Goal: Task Accomplishment & Management: Use online tool/utility

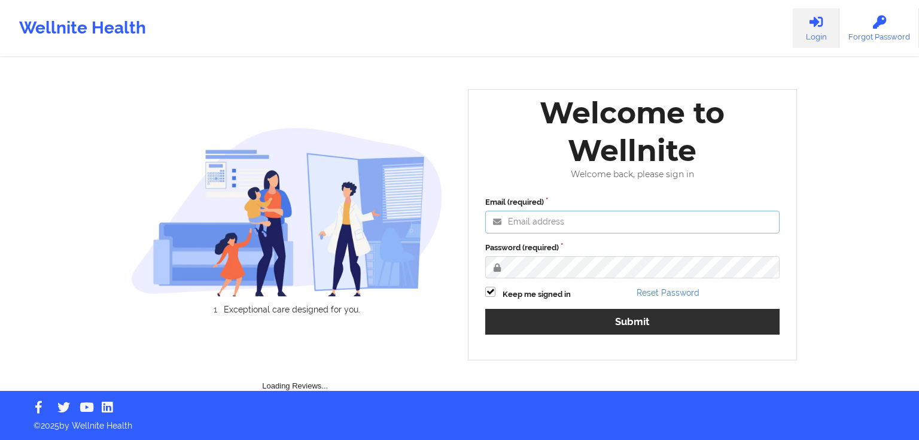
type input "[PERSON_NAME][EMAIL_ADDRESS][PERSON_NAME][DOMAIN_NAME]"
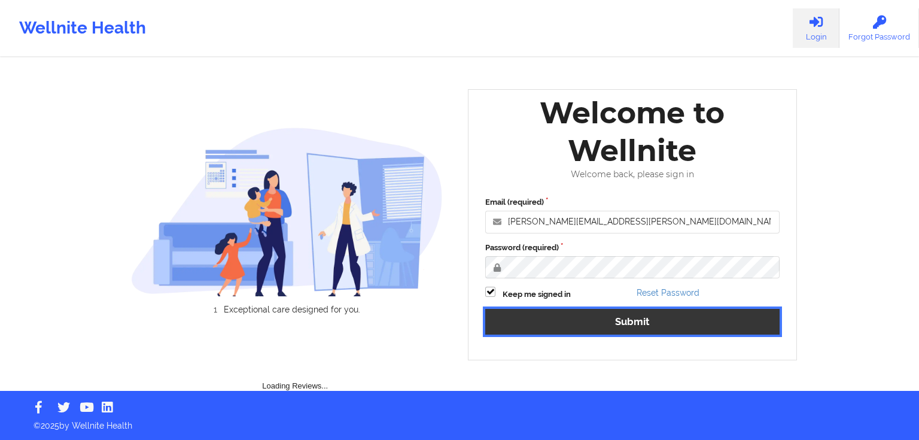
drag, startPoint x: 599, startPoint y: 329, endPoint x: 593, endPoint y: 329, distance: 6.0
click at [597, 329] on button "Submit" at bounding box center [632, 322] width 294 height 26
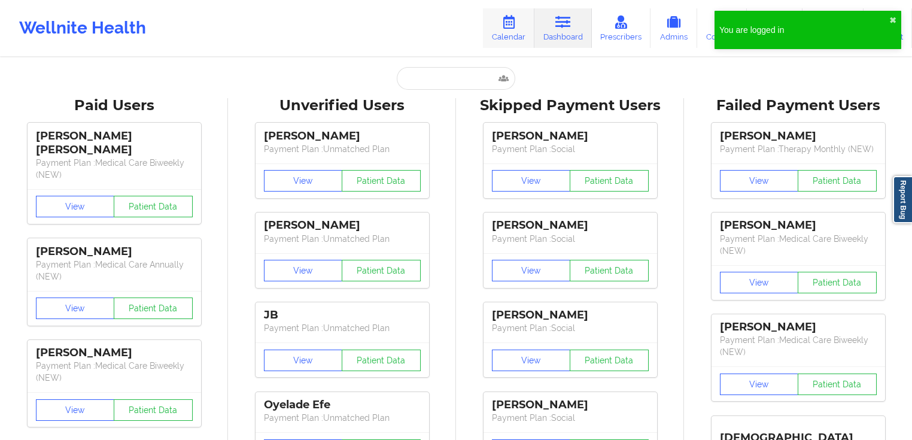
click at [522, 31] on link "Calendar" at bounding box center [508, 28] width 51 height 40
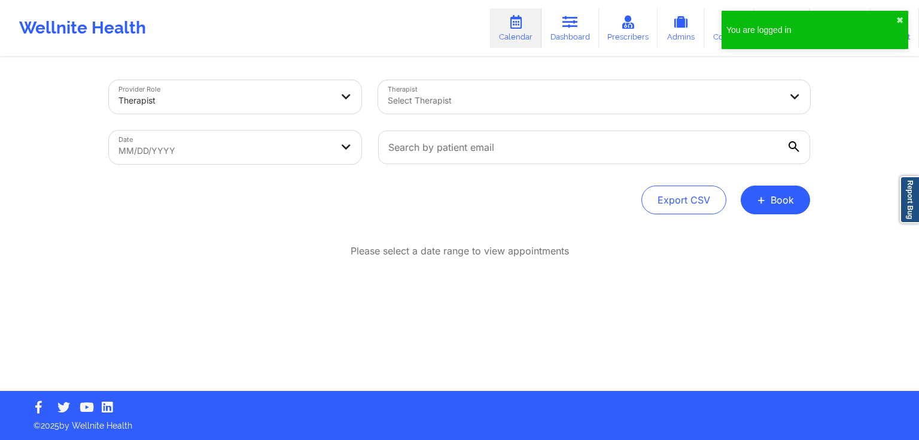
click at [244, 95] on div at bounding box center [225, 100] width 213 height 14
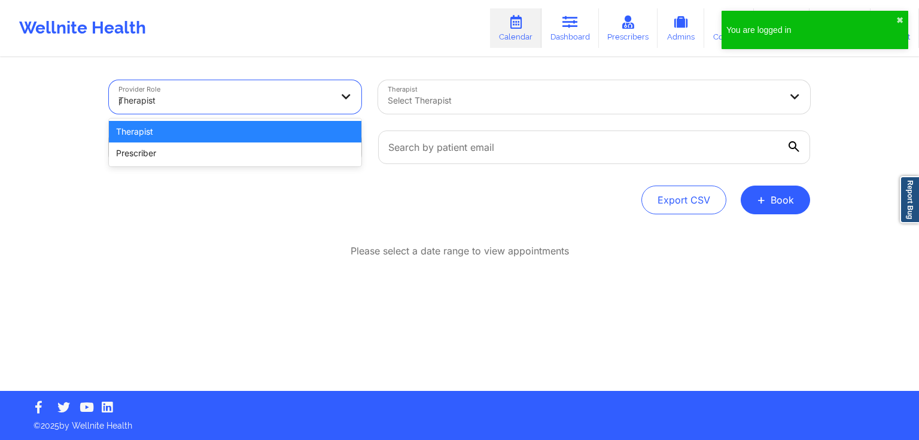
type input "pr"
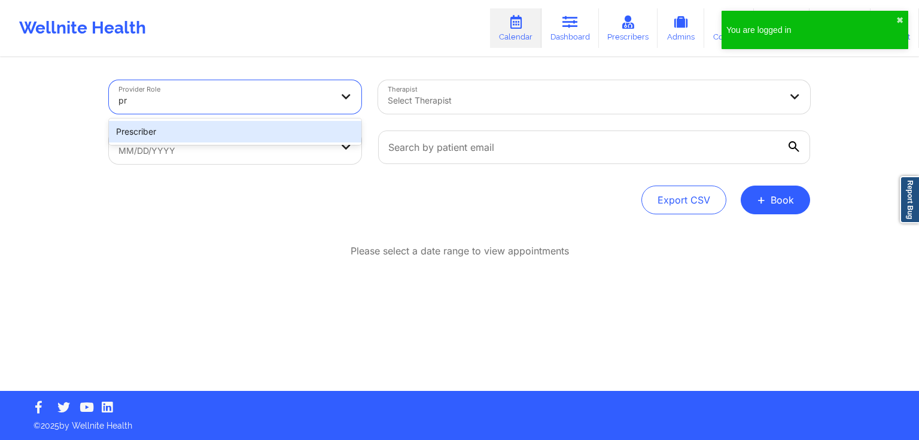
click at [228, 121] on div "Prescriber" at bounding box center [235, 132] width 253 height 22
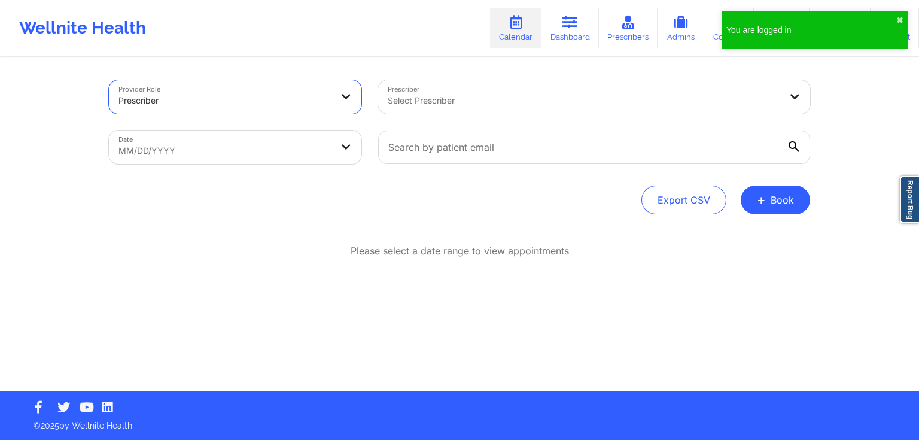
click at [439, 111] on div "Select Prescriber" at bounding box center [579, 97] width 403 height 34
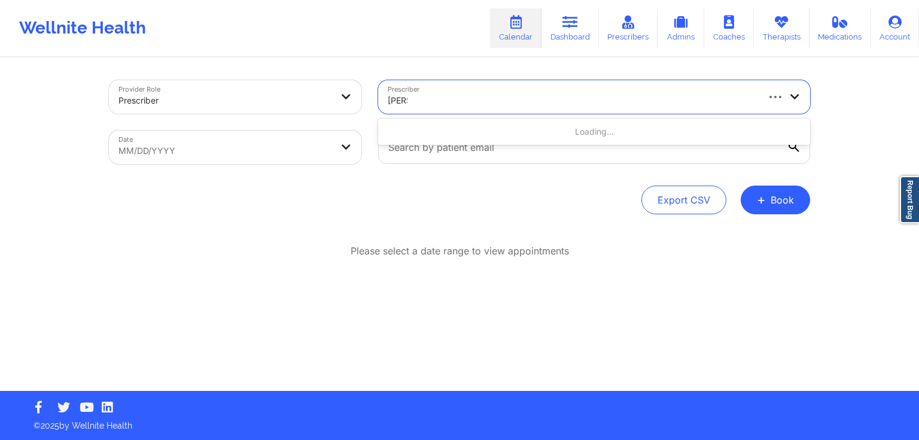
type input "[PERSON_NAME]"
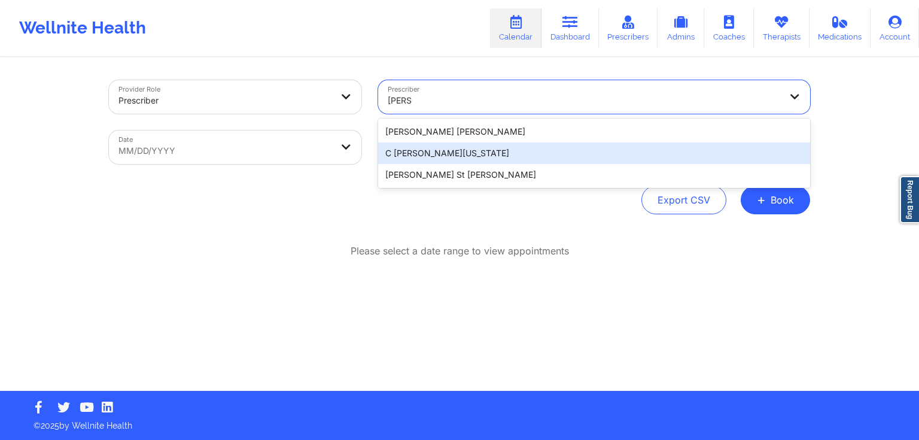
click at [478, 153] on div "C [PERSON_NAME][US_STATE]" at bounding box center [594, 153] width 432 height 22
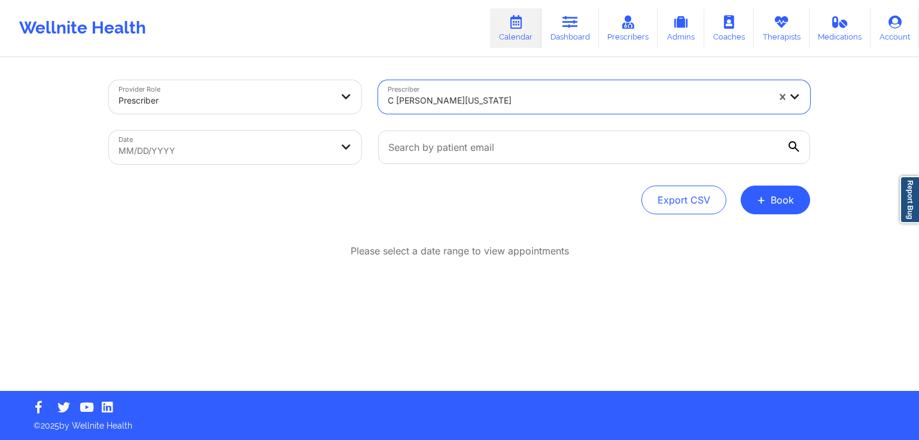
click at [205, 147] on body "Wellnite Health Calendar Dashboard Prescribers Admins Coaches Therapists Medica…" at bounding box center [459, 220] width 919 height 440
select select "2025-8"
select select "2025-9"
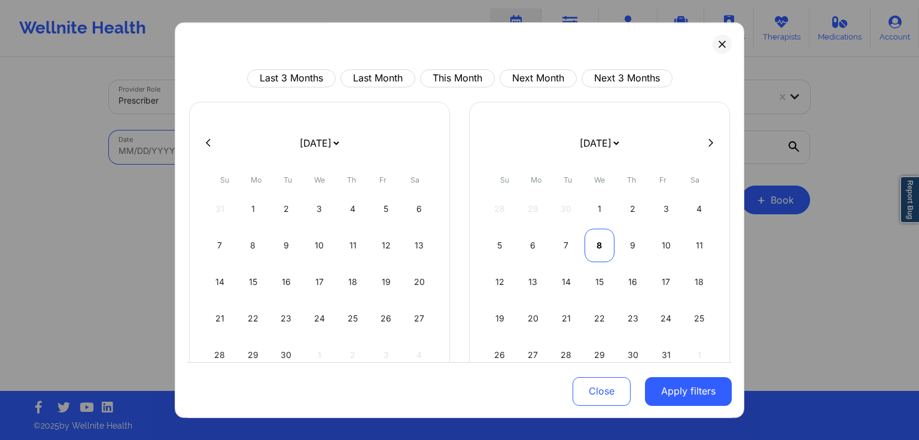
click at [591, 240] on div "8" at bounding box center [600, 246] width 31 height 34
select select "2025-9"
select select "2025-10"
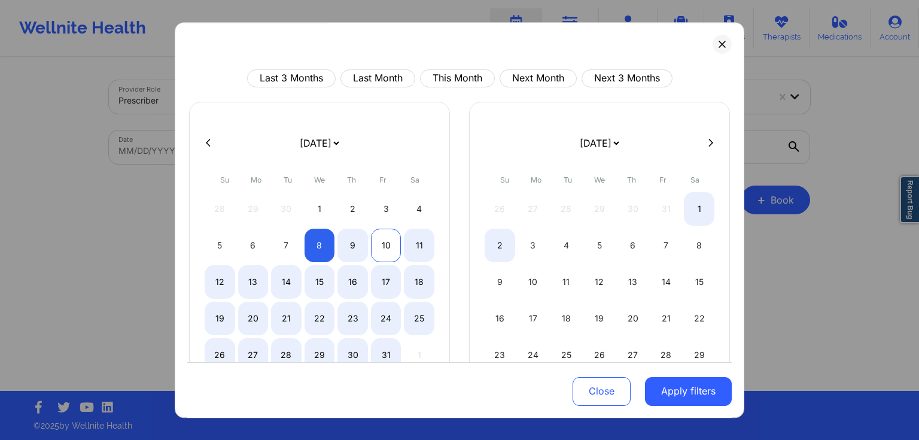
select select "2025-9"
select select "2025-10"
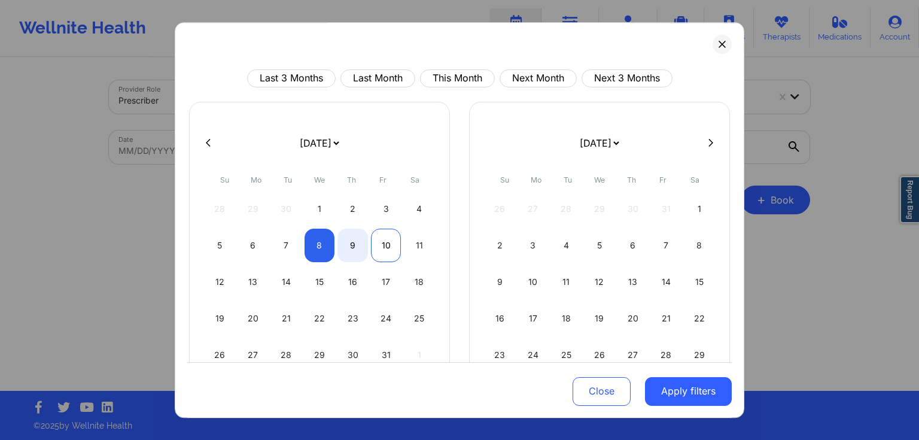
click at [394, 242] on div "10" at bounding box center [386, 246] width 31 height 34
select select "2025-9"
select select "2025-10"
click at [680, 388] on button "Apply filters" at bounding box center [688, 390] width 87 height 29
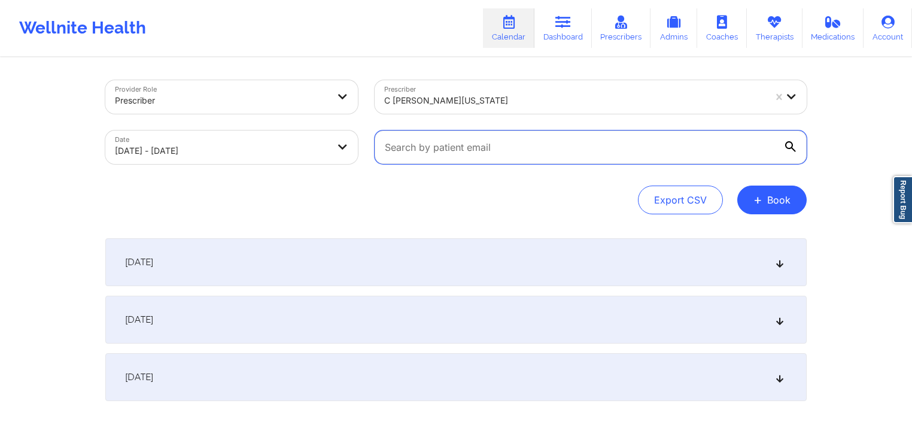
click at [683, 151] on input "text" at bounding box center [591, 147] width 432 height 34
click at [786, 160] on input "text" at bounding box center [591, 147] width 432 height 34
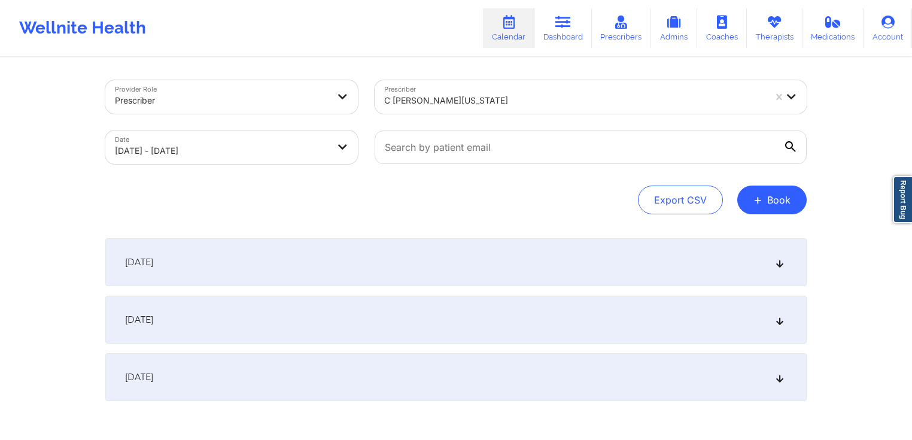
click at [788, 150] on icon at bounding box center [790, 146] width 11 height 11
click at [788, 150] on input "text" at bounding box center [591, 147] width 432 height 34
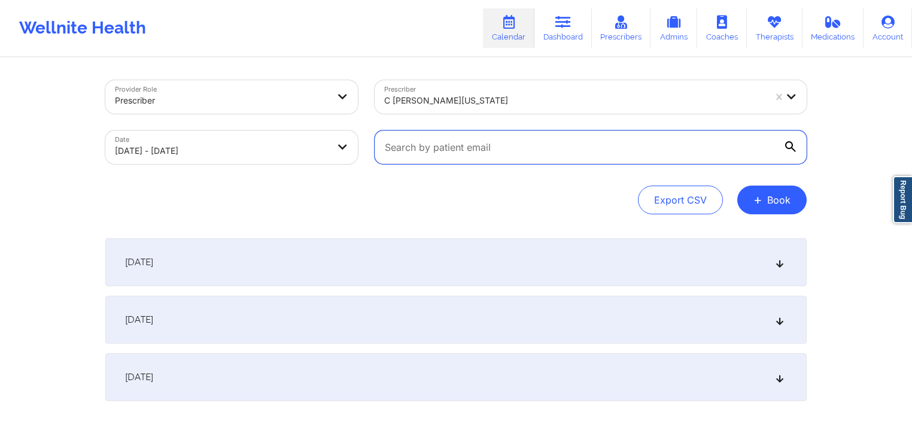
click at [664, 153] on input "text" at bounding box center [591, 147] width 432 height 34
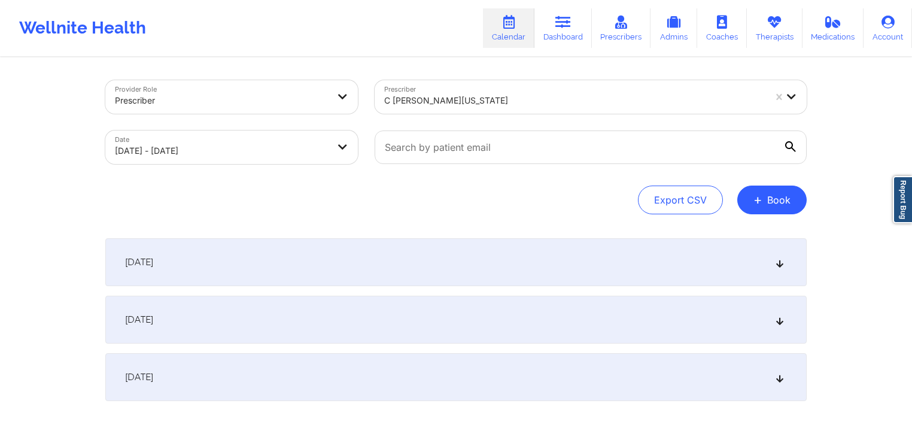
click at [476, 263] on div "[DATE]" at bounding box center [455, 262] width 701 height 48
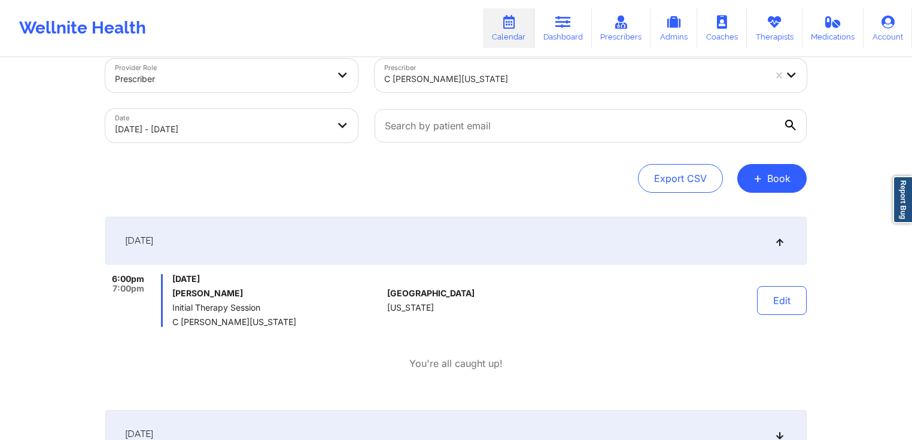
scroll to position [96, 0]
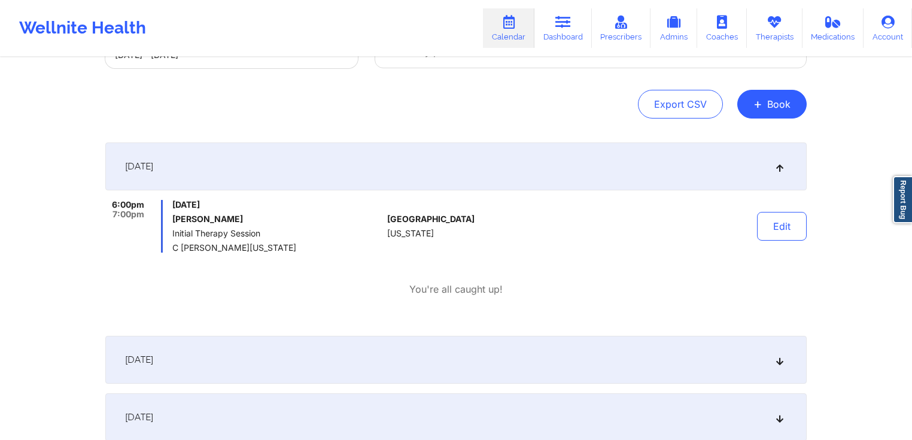
click at [467, 288] on p "You're all caught up!" at bounding box center [455, 290] width 93 height 14
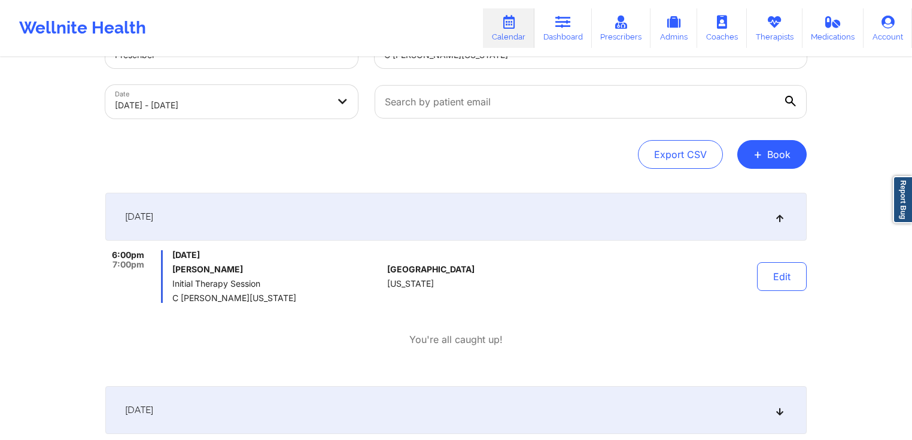
scroll to position [48, 0]
click at [333, 150] on div "Export CSV + Book" at bounding box center [455, 152] width 701 height 29
click at [409, 196] on div "[DATE]" at bounding box center [455, 214] width 701 height 48
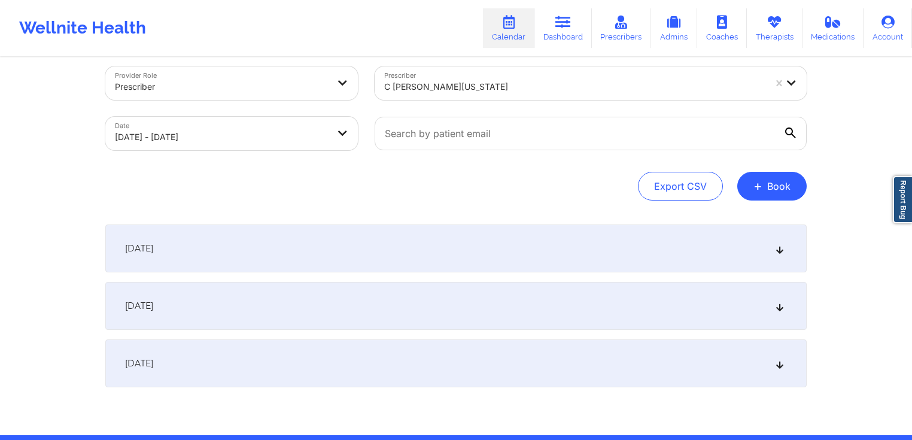
scroll to position [10, 0]
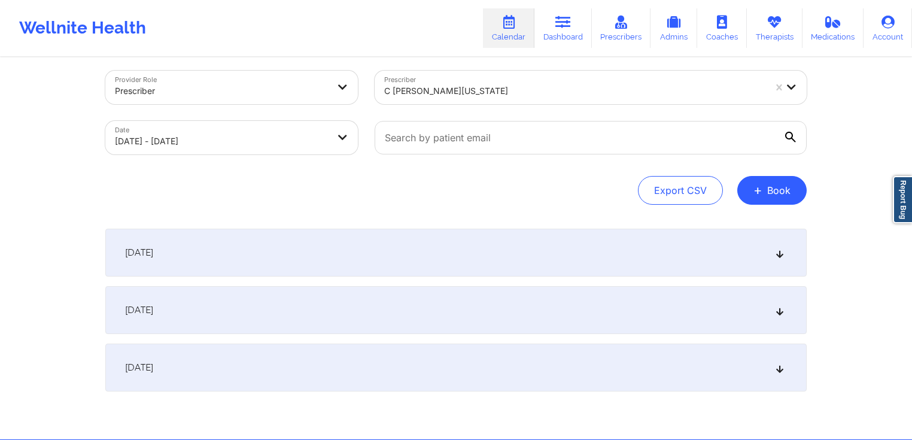
click at [415, 239] on div "[DATE]" at bounding box center [455, 253] width 701 height 48
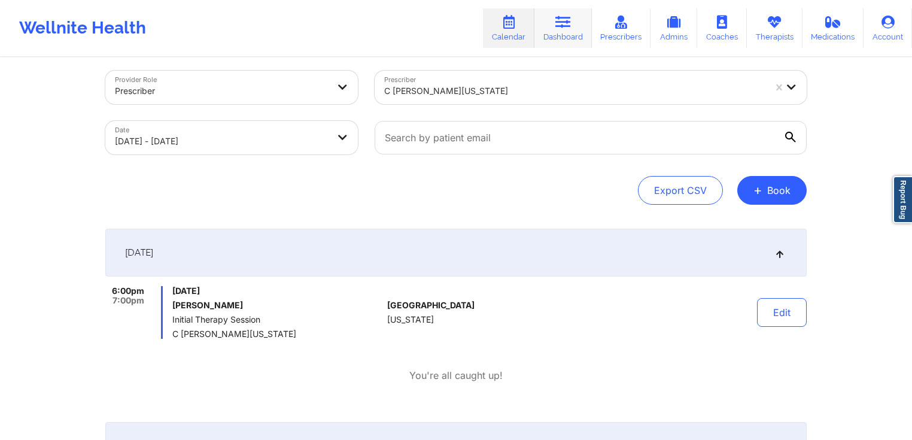
click at [554, 29] on link "Dashboard" at bounding box center [562, 28] width 57 height 40
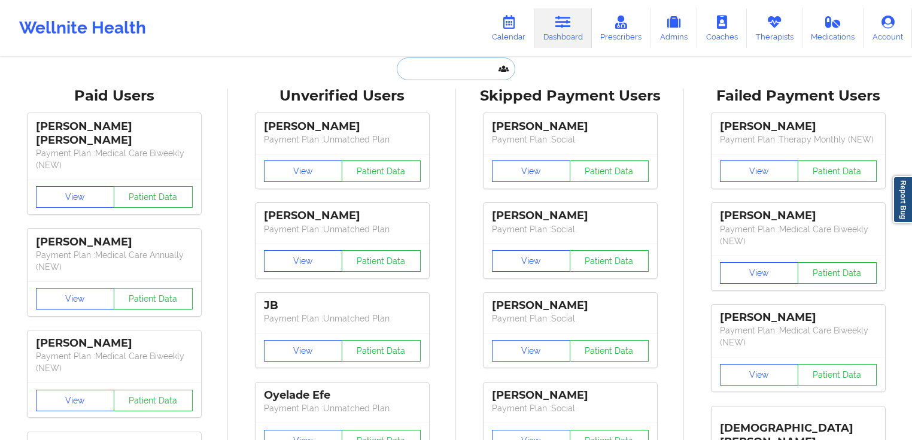
click at [469, 65] on input "text" at bounding box center [456, 68] width 119 height 23
paste input "[EMAIL_ADDRESS][DOMAIN_NAME]"
type input "[EMAIL_ADDRESS][DOMAIN_NAME]"
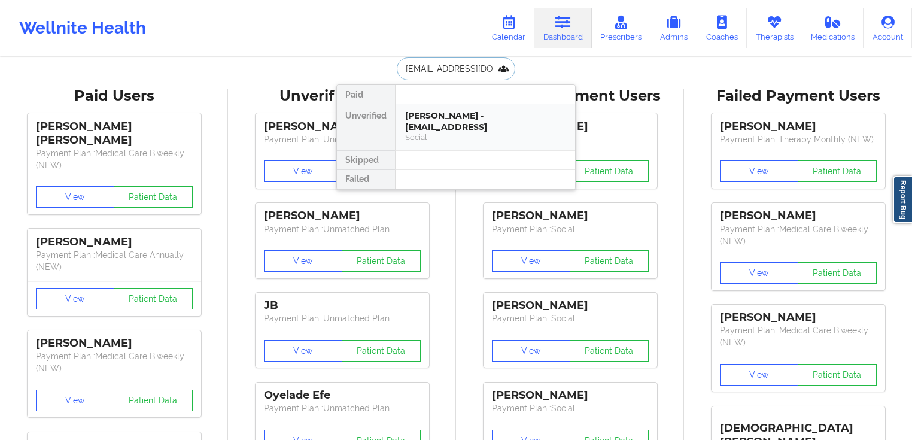
click at [479, 126] on div "[PERSON_NAME] - [EMAIL_ADDRESS]" at bounding box center [485, 121] width 160 height 22
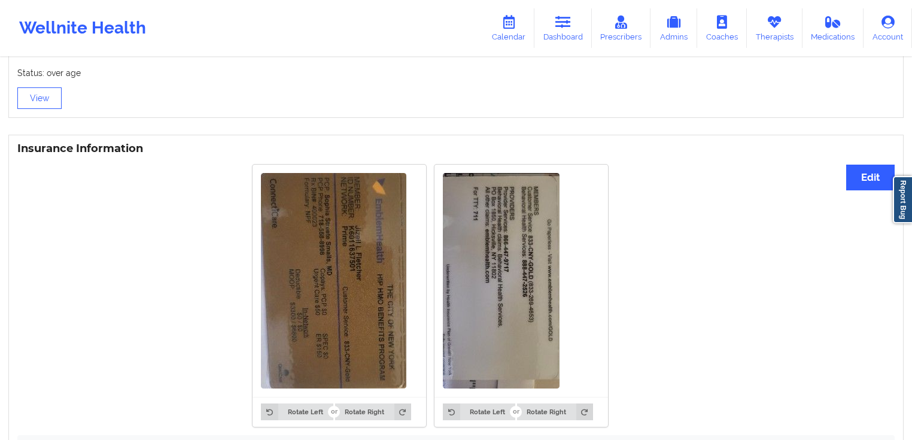
scroll to position [958, 0]
